Goal: Use online tool/utility: Utilize a website feature to perform a specific function

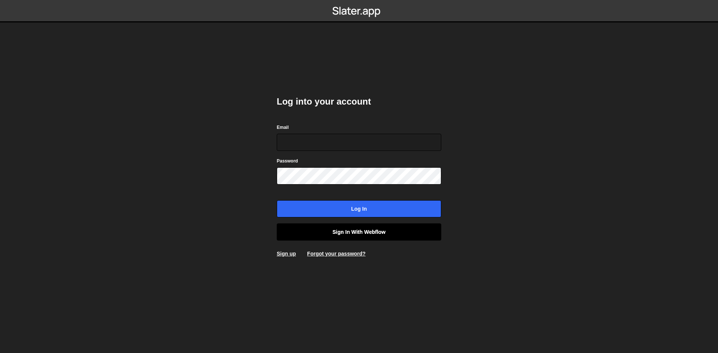
type input "alexandre@mekaa.co"
click at [380, 229] on link "Sign in with Webflow" at bounding box center [359, 232] width 164 height 17
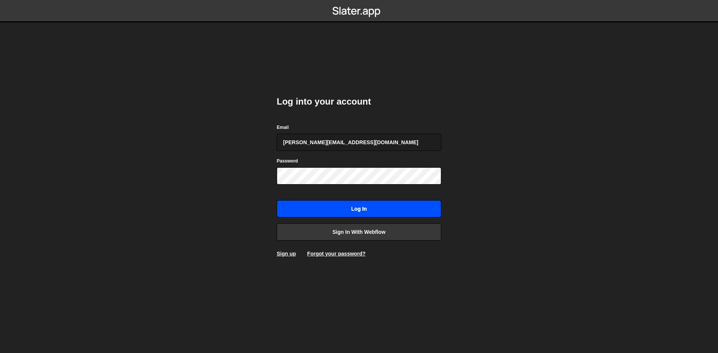
click at [378, 216] on input "Log in" at bounding box center [359, 208] width 164 height 17
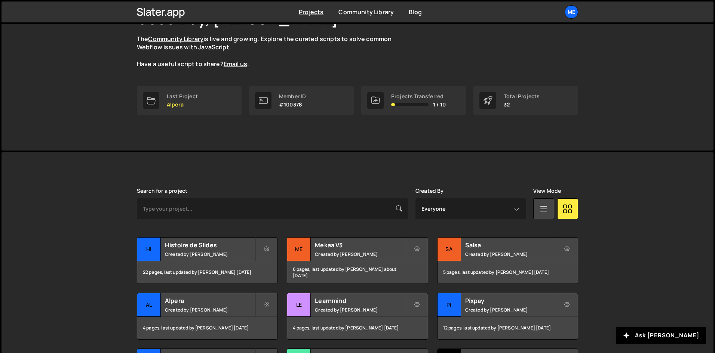
scroll to position [187, 0]
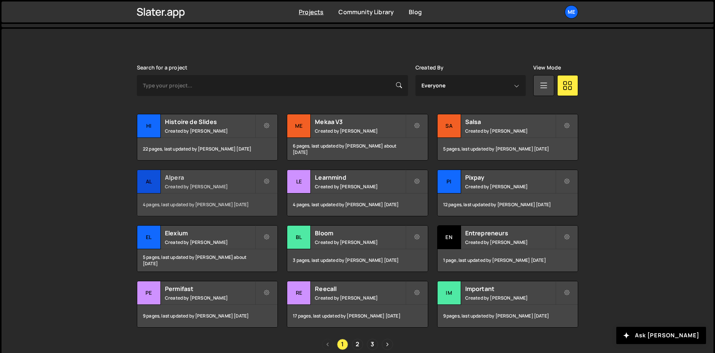
click at [226, 181] on h2 "Alpera" at bounding box center [210, 177] width 90 height 8
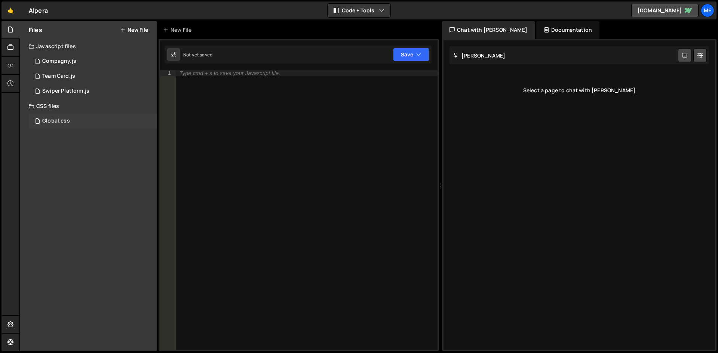
click at [81, 118] on div "Global.css 0" at bounding box center [93, 121] width 128 height 15
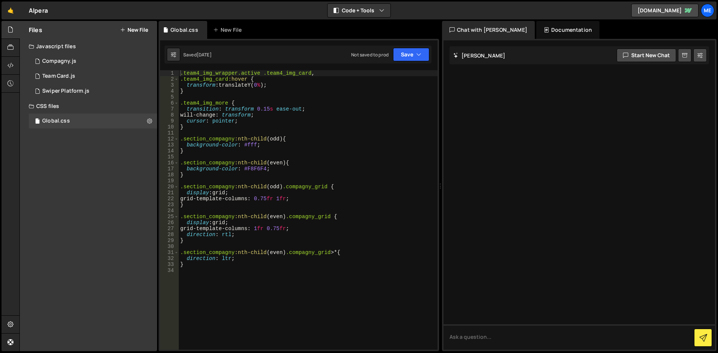
click at [301, 127] on div ".team4_img_wrapper.active .team4_img_card , .team4_img_card :hover { transform …" at bounding box center [308, 216] width 259 height 292
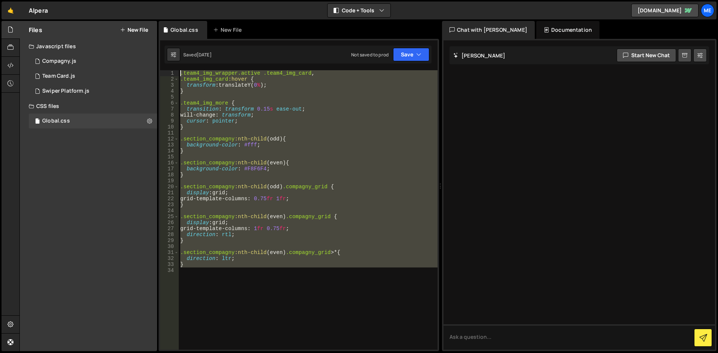
drag, startPoint x: 275, startPoint y: 272, endPoint x: 186, endPoint y: 44, distance: 245.4
click at [186, 44] on div "1 Type cmd + s to save your Javascript file. הההההההההההההההההההההההההההההההההה…" at bounding box center [298, 195] width 280 height 312
click at [272, 256] on div ".team4_img_wrapper.active .team4_img_card , .team4_img_card :hover { transform …" at bounding box center [308, 210] width 259 height 280
type textarea "direction: ltr;"
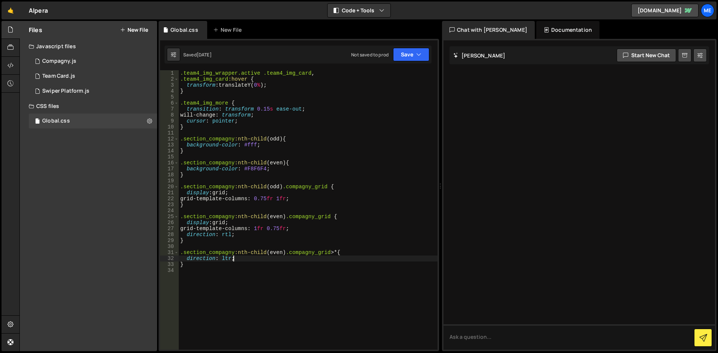
click at [234, 271] on div ".team4_img_wrapper.active .team4_img_card , .team4_img_card :hover { transform …" at bounding box center [308, 216] width 259 height 292
click at [214, 269] on div ".team4_img_wrapper.active .team4_img_card , .team4_img_card :hover { transform …" at bounding box center [308, 216] width 259 height 292
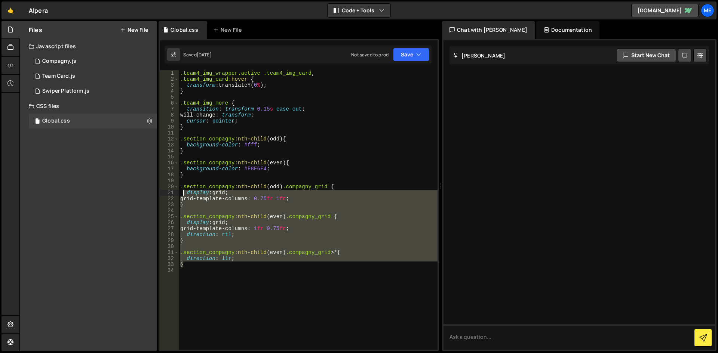
drag, startPoint x: 212, startPoint y: 266, endPoint x: 169, endPoint y: 144, distance: 129.6
click at [169, 144] on div "1 2 3 4 5 6 7 8 9 10 11 12 13 14 15 16 17 18 19 20 21 22 23 24 25 26 27 28 29 3…" at bounding box center [298, 210] width 277 height 280
type textarea "background-color: #fff; }"
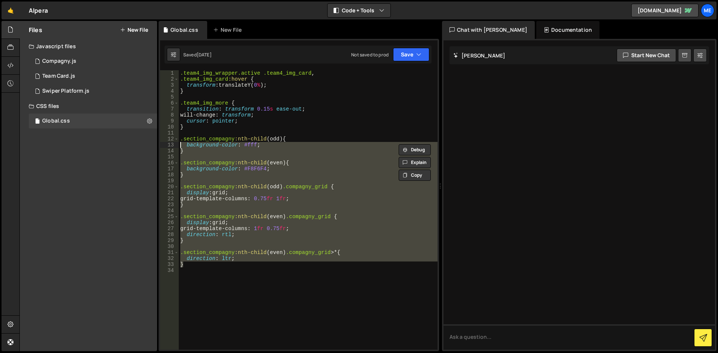
click at [251, 301] on div ".team4_img_wrapper.active .team4_img_card , .team4_img_card :hover { transform …" at bounding box center [308, 216] width 259 height 292
